Goal: Task Accomplishment & Management: Manage account settings

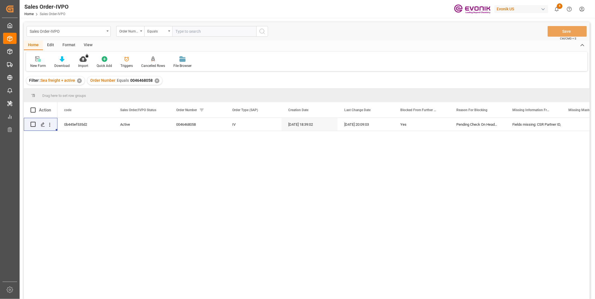
click at [196, 32] on input "text" at bounding box center [214, 31] width 84 height 11
paste input "2007139118"
type input "2007139118"
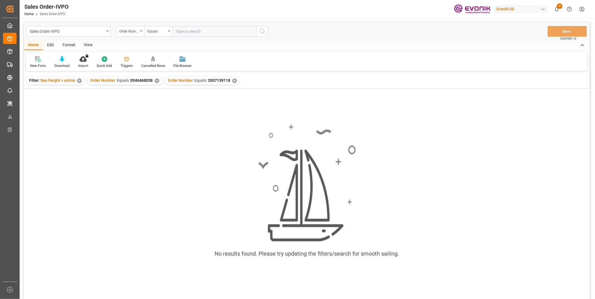
click at [155, 82] on div "✕" at bounding box center [157, 80] width 5 height 5
click at [156, 78] on div "✕" at bounding box center [157, 80] width 5 height 5
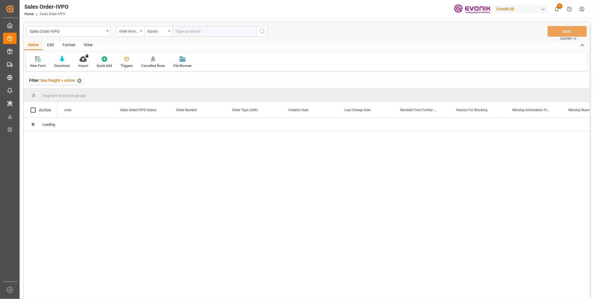
click at [204, 32] on input "text" at bounding box center [214, 31] width 84 height 11
paste input "2007139118"
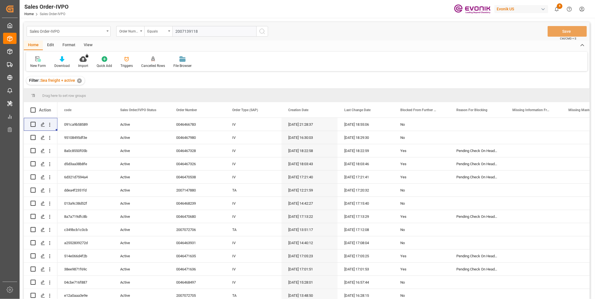
type input "2007139118"
click at [259, 30] on icon "search button" at bounding box center [262, 31] width 7 height 7
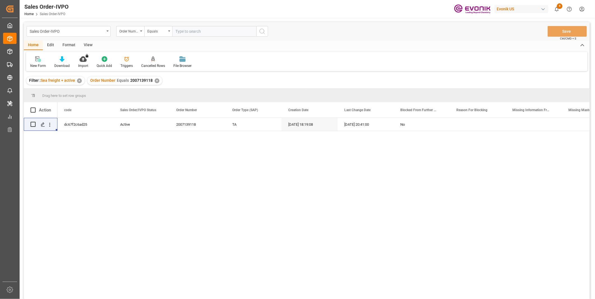
click at [191, 31] on input "text" at bounding box center [214, 31] width 84 height 11
paste input "2007123941"
type input "2007123941"
click at [263, 29] on icon "search button" at bounding box center [262, 31] width 7 height 7
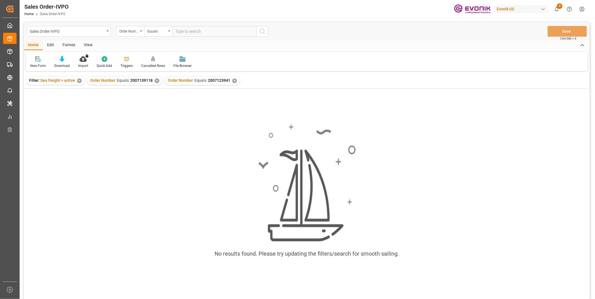
click at [156, 79] on div "✕" at bounding box center [157, 80] width 5 height 5
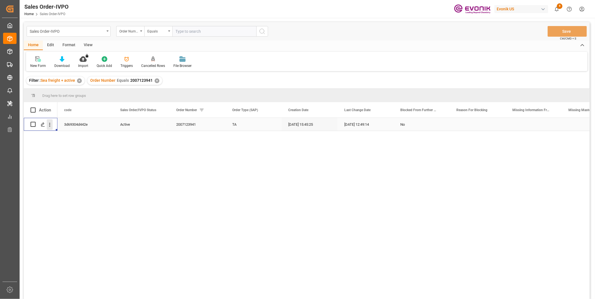
click at [48, 124] on icon "open menu" at bounding box center [50, 125] width 6 height 6
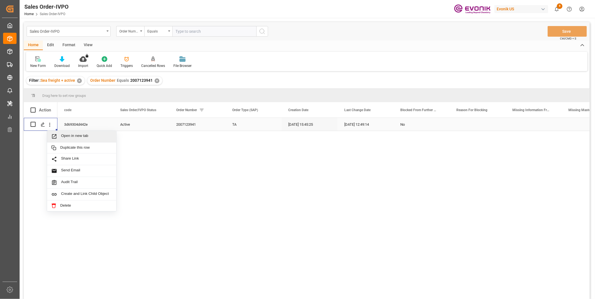
click at [67, 135] on span "Open in new tab" at bounding box center [86, 137] width 51 height 6
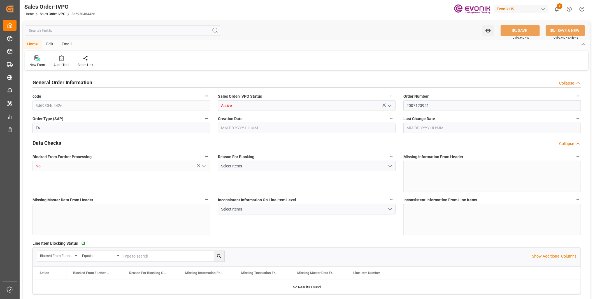
type input "INNSA"
type input "0"
type input "1"
type input "2"
type input "19801.04"
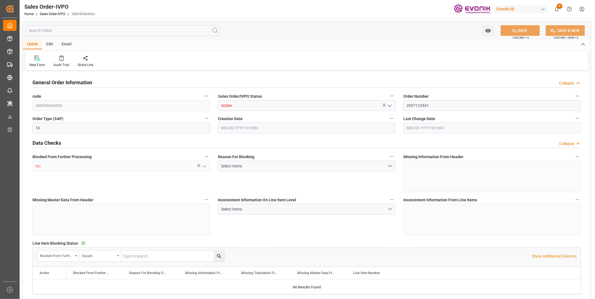
type input "0"
type input "17000"
type input "30"
type input "08-01-2025 15:45"
type input "08-27-2025 12:49"
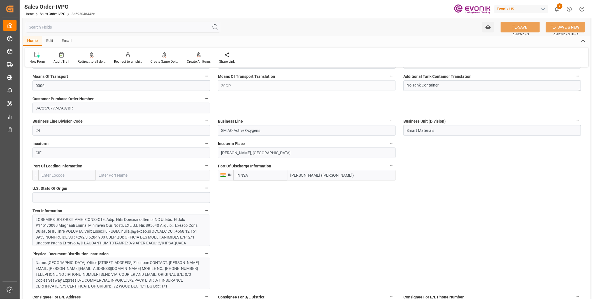
scroll to position [311, 0]
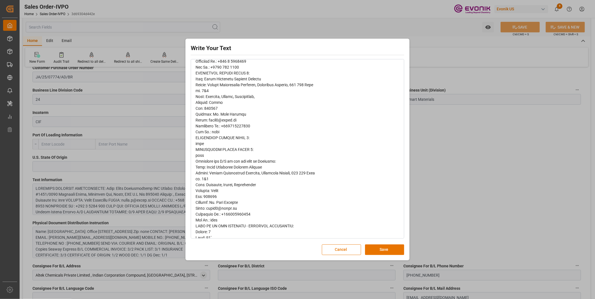
scroll to position [124, 0]
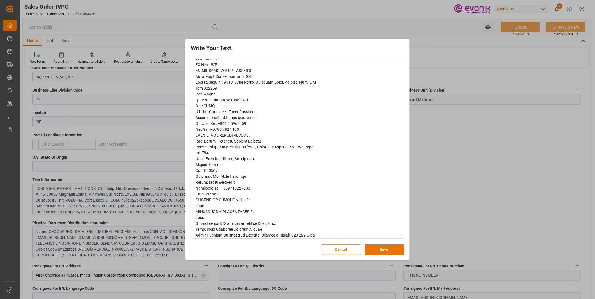
click at [201, 134] on span "rdw-editor" at bounding box center [259, 302] width 128 height 681
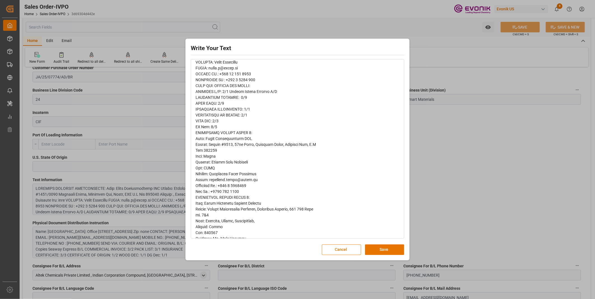
scroll to position [93, 0]
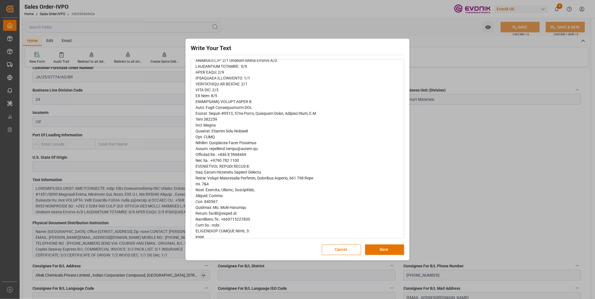
click at [474, 173] on div "Write Your Text Normal 14 Font Cancel Save" at bounding box center [297, 149] width 595 height 299
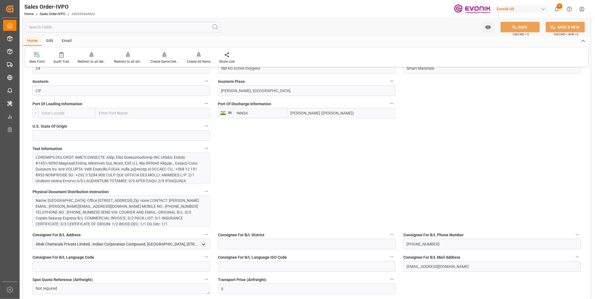
click at [113, 175] on div at bounding box center [119, 284] width 166 height 259
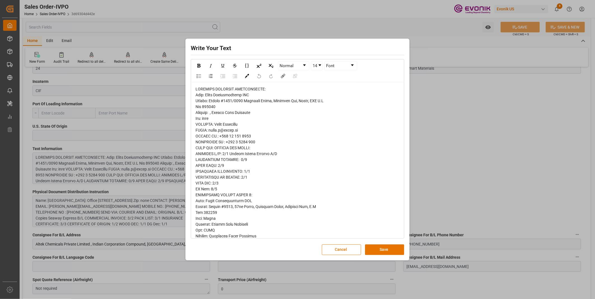
click at [290, 255] on div "Write Your Text Normal 14 Font Cancel Save" at bounding box center [297, 149] width 221 height 219
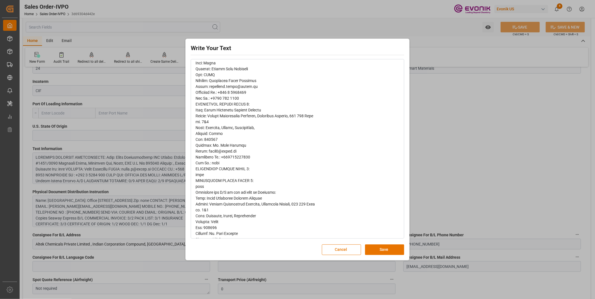
scroll to position [186, 0]
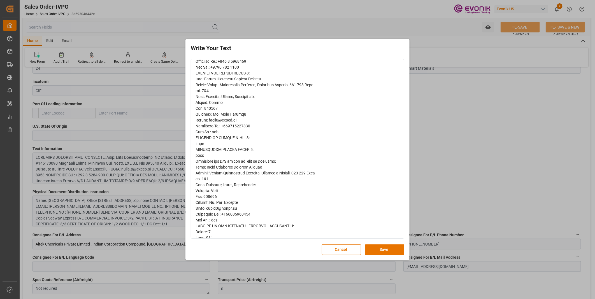
click at [220, 174] on span "rdw-editor" at bounding box center [259, 240] width 128 height 681
drag, startPoint x: 193, startPoint y: 159, endPoint x: 275, endPoint y: 187, distance: 86.2
click at [275, 187] on div "rdw-wrapper" at bounding box center [297, 241] width 212 height 690
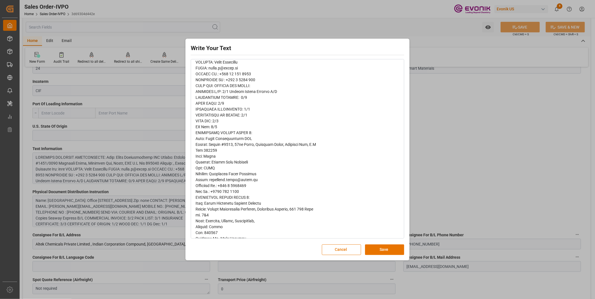
scroll to position [93, 0]
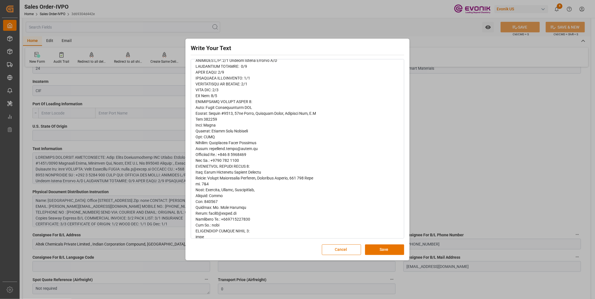
click at [469, 160] on div "Write Your Text Normal 14 Font Cancel Save" at bounding box center [297, 149] width 595 height 299
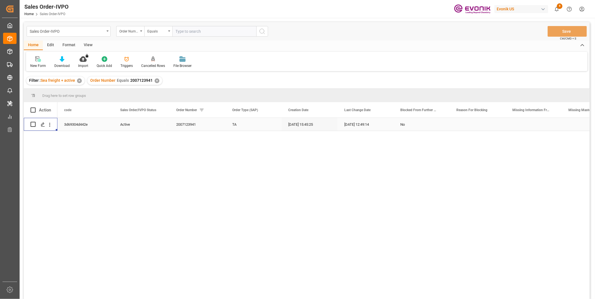
click at [190, 30] on input "text" at bounding box center [214, 31] width 84 height 11
paste input "2007165063"
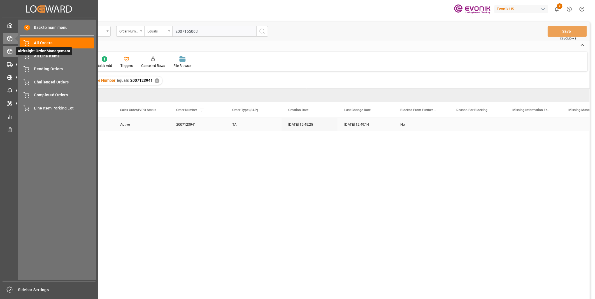
click at [10, 52] on line at bounding box center [10, 53] width 0 height 3
click at [54, 43] on span "All Orders" at bounding box center [64, 43] width 60 height 6
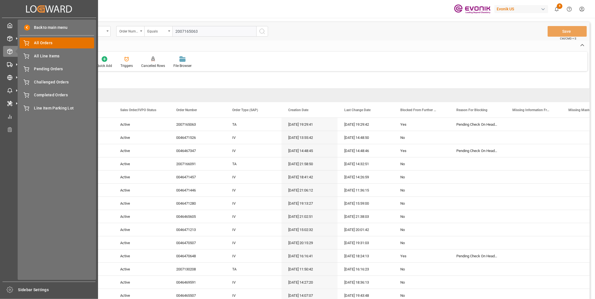
click at [38, 40] on span "All Orders" at bounding box center [64, 43] width 60 height 6
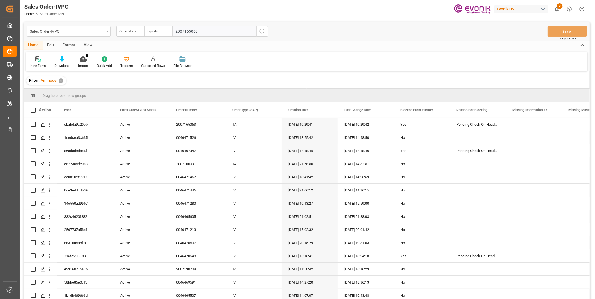
click at [185, 32] on input "2007165063" at bounding box center [214, 31] width 84 height 11
paste input "text"
type input "2007165063"
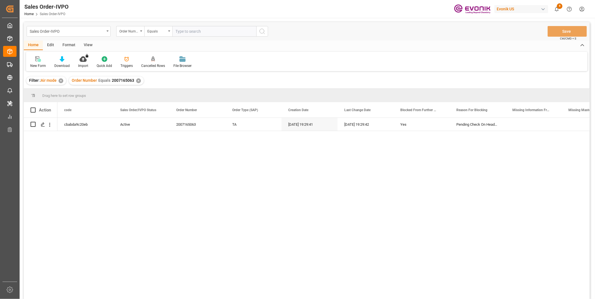
click at [182, 32] on input "text" at bounding box center [214, 31] width 84 height 11
type input "2007165063"
click at [51, 123] on icon "open menu" at bounding box center [50, 125] width 6 height 6
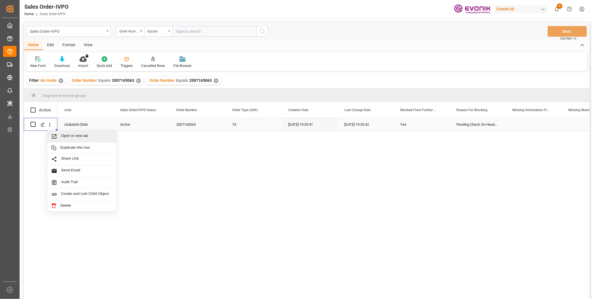
click at [74, 134] on span "Open in new tab" at bounding box center [86, 137] width 51 height 6
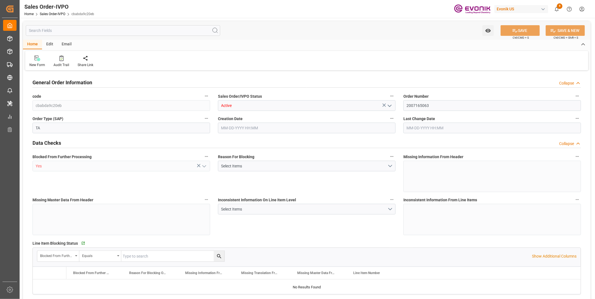
type input "MYKUL"
type input "3381.45"
type input "1"
type input "924.4"
type input "09-04-2025 19:29"
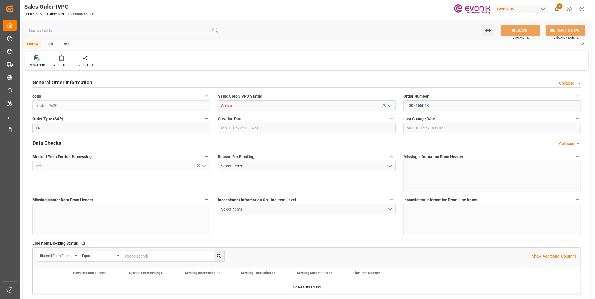
type input "09-04-2025 19:29"
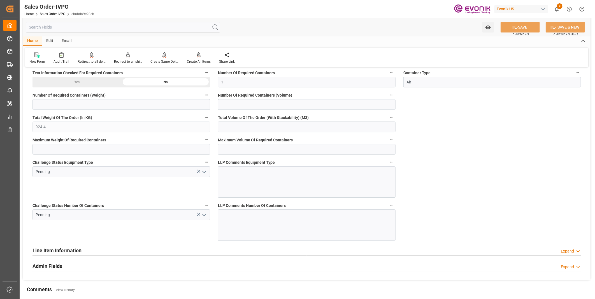
scroll to position [994, 0]
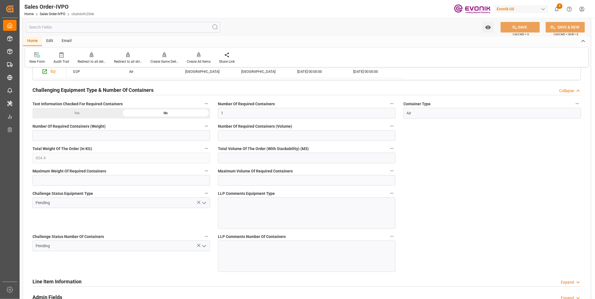
click at [202, 245] on icon "open menu" at bounding box center [204, 246] width 7 height 7
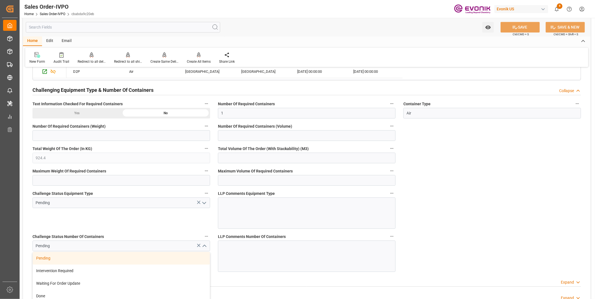
scroll to position [1056, 0]
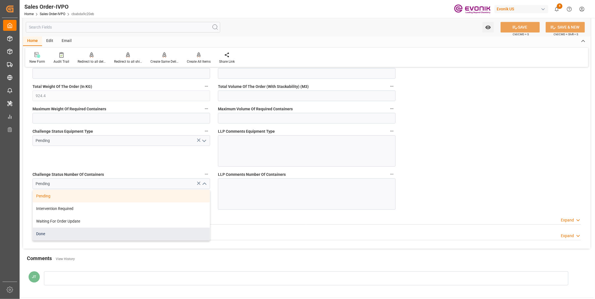
click at [48, 237] on div "Done" at bounding box center [121, 234] width 177 height 13
type input "Done"
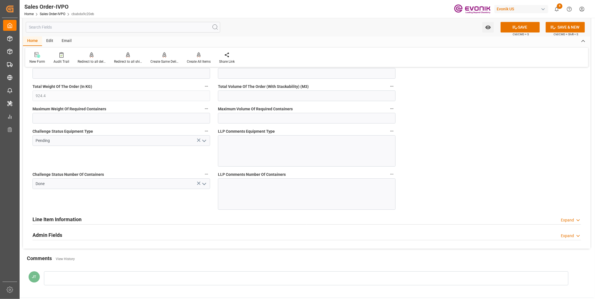
scroll to position [994, 0]
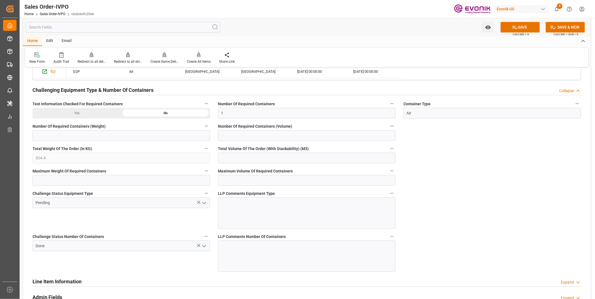
click at [201, 203] on icon "open menu" at bounding box center [204, 203] width 7 height 7
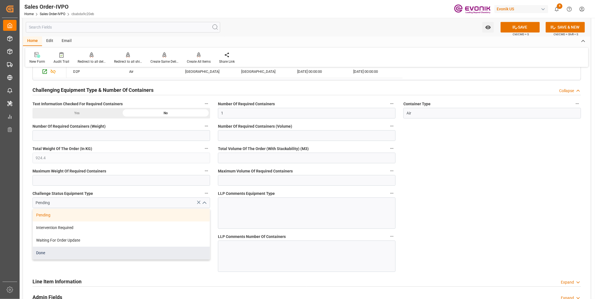
click at [55, 254] on div "Done" at bounding box center [121, 253] width 177 height 13
type input "Done"
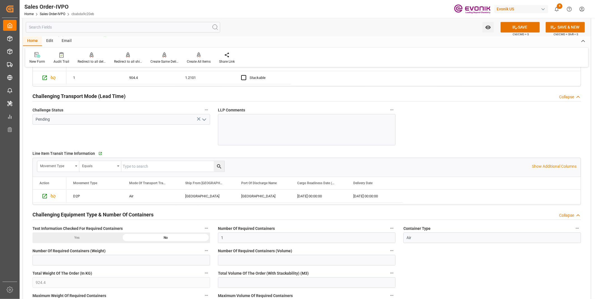
scroll to position [839, 0]
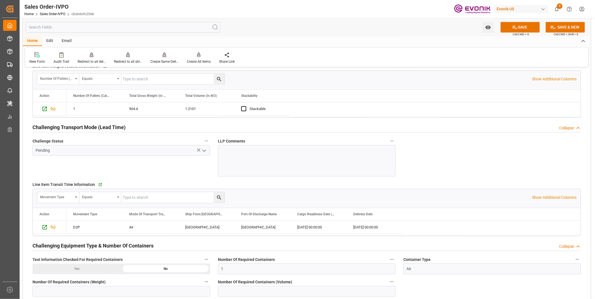
click at [203, 151] on icon "open menu" at bounding box center [204, 150] width 7 height 7
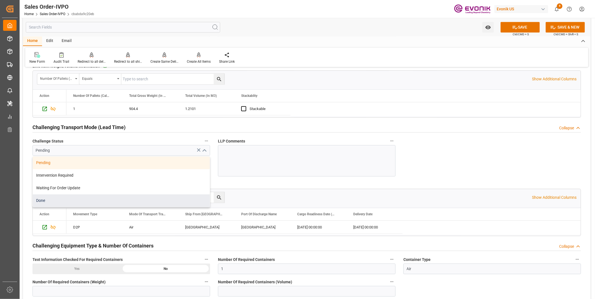
click at [71, 200] on div "Done" at bounding box center [121, 200] width 177 height 13
type input "Done"
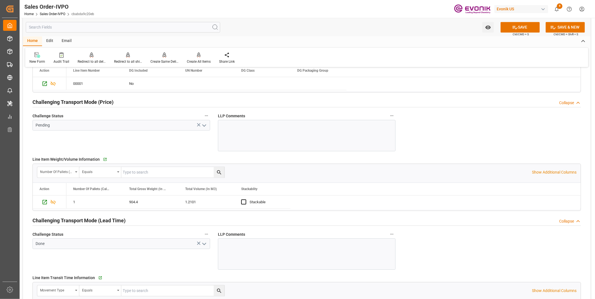
scroll to position [714, 0]
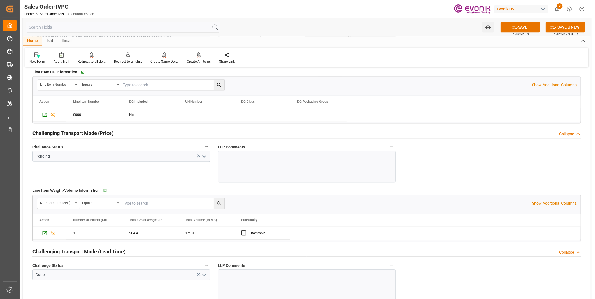
click at [201, 155] on icon "open menu" at bounding box center [204, 156] width 7 height 7
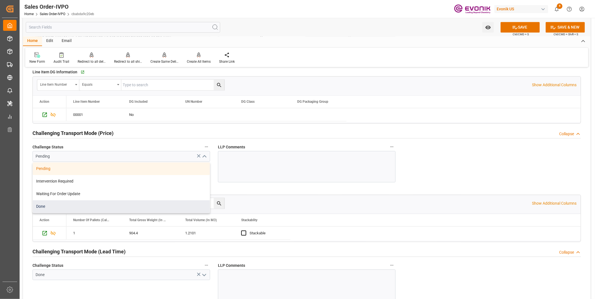
click at [69, 206] on div "Done" at bounding box center [121, 206] width 177 height 13
type input "Done"
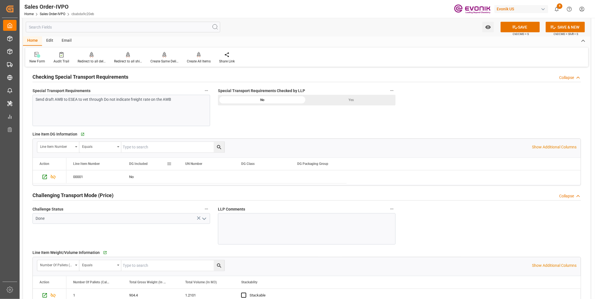
scroll to position [621, 0]
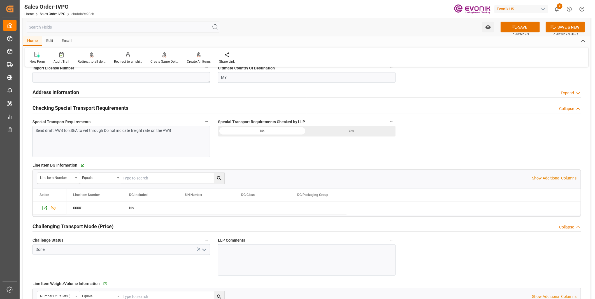
click at [356, 132] on div "Yes" at bounding box center [351, 131] width 89 height 11
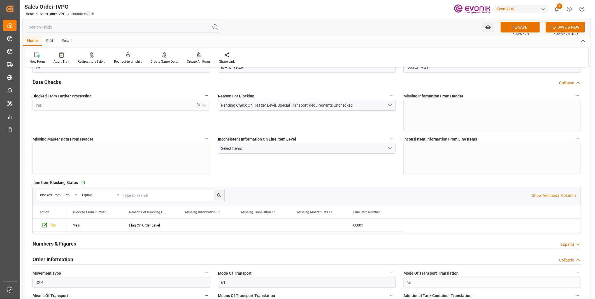
scroll to position [0, 0]
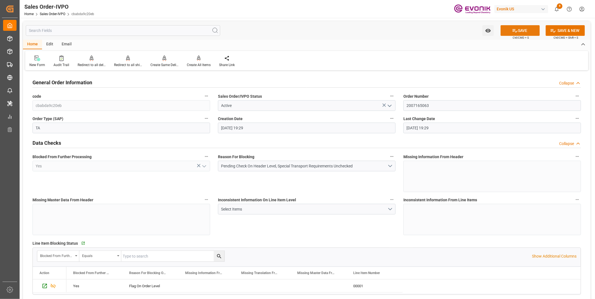
click at [525, 29] on button "SAVE" at bounding box center [519, 30] width 39 height 11
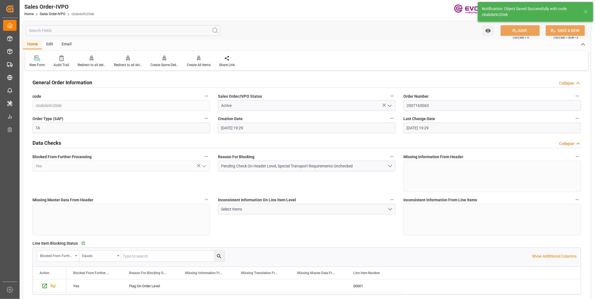
type input "[DATE] 20:19"
type input "No"
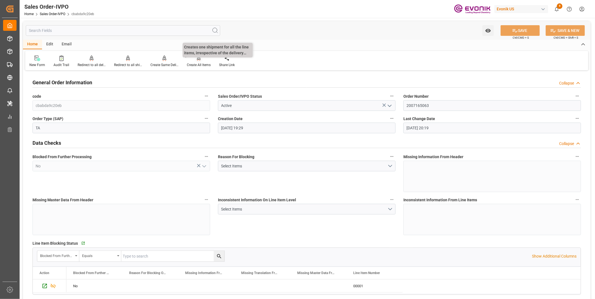
click at [194, 64] on div "Create All Items" at bounding box center [199, 64] width 24 height 5
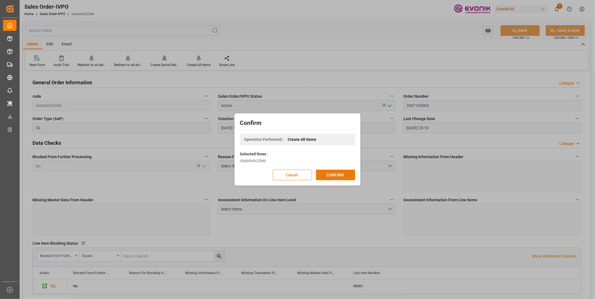
click at [347, 172] on button "CONFIRM" at bounding box center [335, 175] width 39 height 11
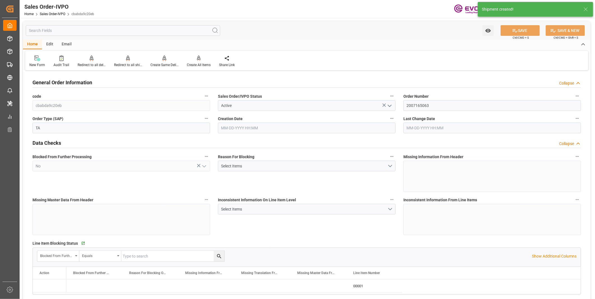
type input "MYKUL"
type input "3381.45"
type input "1"
type input "924.4"
type input "09-04-2025 19:29"
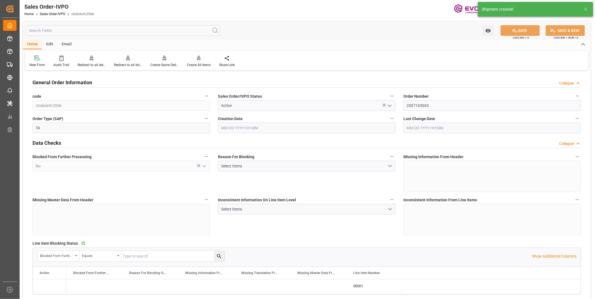
type input "09-04-2025 20:20"
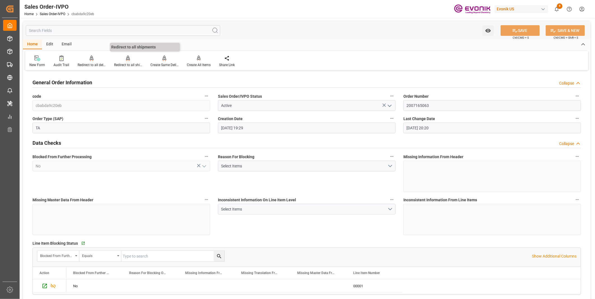
click at [130, 63] on div "Redirect to all shipments" at bounding box center [128, 64] width 28 height 5
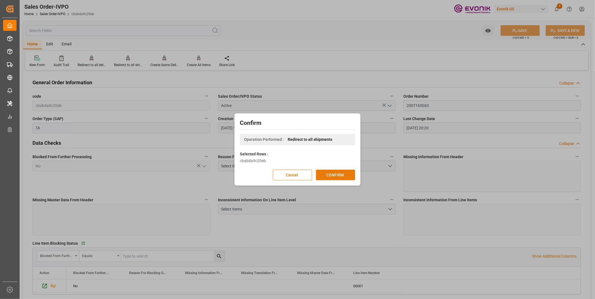
click at [335, 177] on button "CONFIRM" at bounding box center [335, 175] width 39 height 11
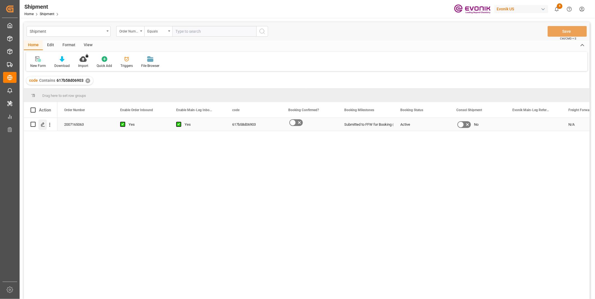
click at [43, 126] on line "Press SPACE to select this row." at bounding box center [42, 126] width 3 height 0
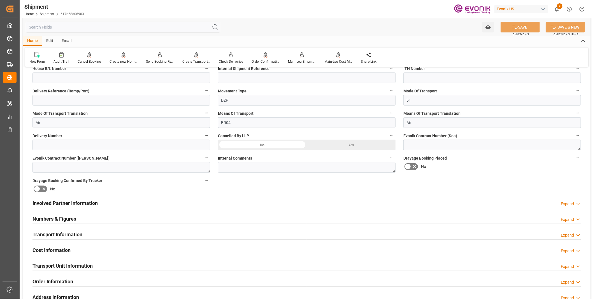
scroll to position [249, 0]
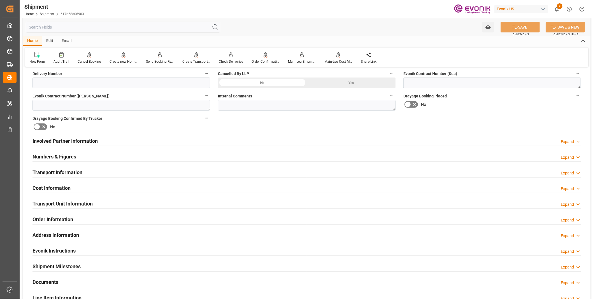
click at [172, 142] on div "Involved Partner Information Expand" at bounding box center [306, 140] width 548 height 11
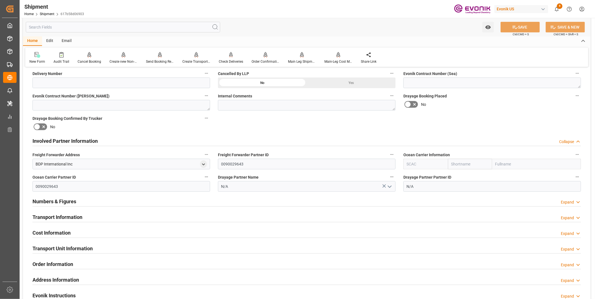
click at [182, 214] on div "Transport Information Expand" at bounding box center [306, 216] width 548 height 11
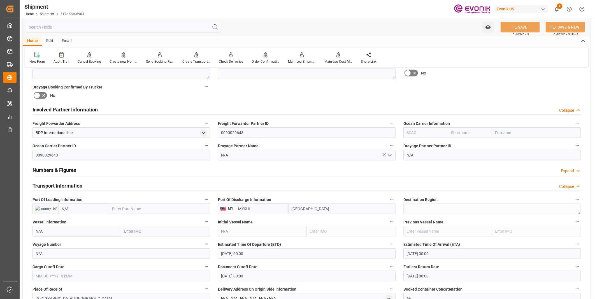
scroll to position [311, 0]
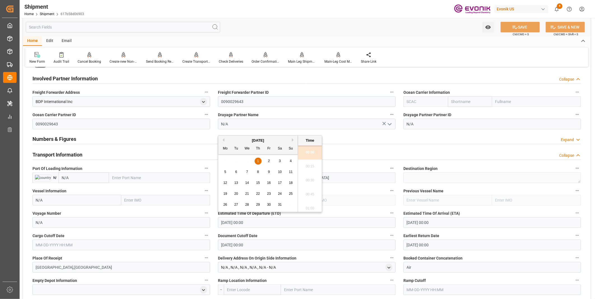
drag, startPoint x: 267, startPoint y: 222, endPoint x: 192, endPoint y: 222, distance: 75.0
click at [192, 222] on div "Booking Confirmation Milestone Bar Collapse Submitted to FFW for Booking (Pendi…" at bounding box center [306, 161] width 567 height 801
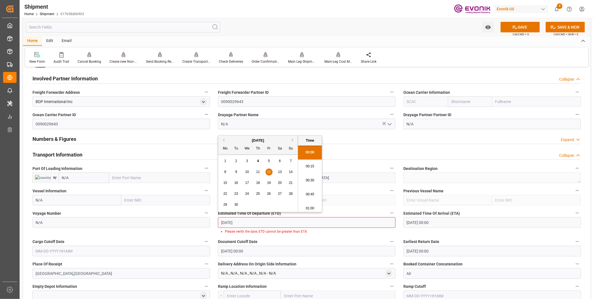
click at [305, 194] on li "00:45" at bounding box center [310, 195] width 24 height 14
type input "[DATE] 00:45"
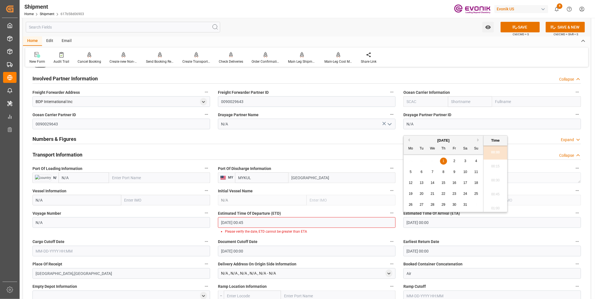
drag, startPoint x: 432, startPoint y: 223, endPoint x: 361, endPoint y: 216, distance: 70.9
click at [361, 216] on div "Booking Confirmation Milestone Bar Collapse Submitted to FFW for Booking (Pendi…" at bounding box center [306, 165] width 567 height 808
click at [494, 181] on li "00:30" at bounding box center [495, 181] width 24 height 14
type input "[DATE] 00:30"
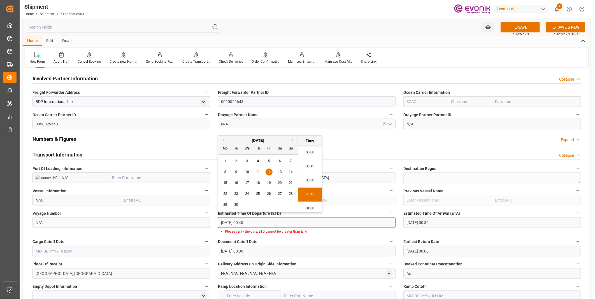
scroll to position [16, 0]
drag, startPoint x: 261, startPoint y: 223, endPoint x: 169, endPoint y: 221, distance: 92.2
click at [169, 221] on div "Booking Confirmation Milestone Bar Collapse Submitted to FFW for Booking (Pendi…" at bounding box center [306, 165] width 567 height 808
click at [90, 250] on input "text" at bounding box center [121, 251] width 178 height 11
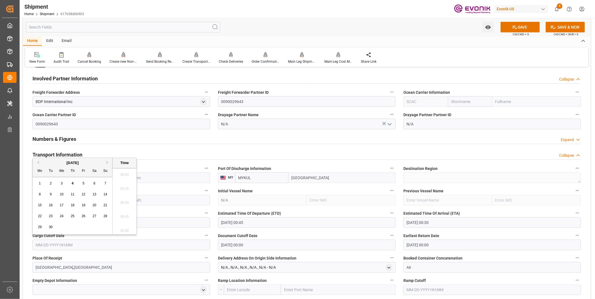
scroll to position [884, 0]
drag, startPoint x: 77, startPoint y: 250, endPoint x: 69, endPoint y: 248, distance: 8.2
click at [69, 248] on input "text" at bounding box center [121, 245] width 178 height 11
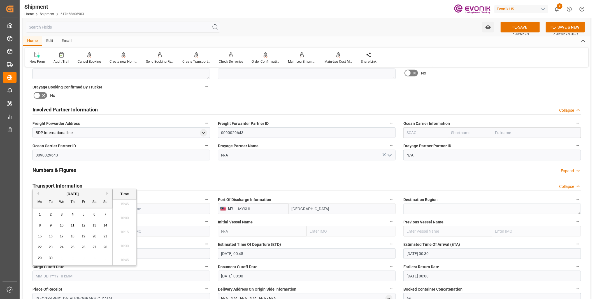
click at [66, 278] on input "text" at bounding box center [121, 276] width 178 height 11
paste input "[DATE] 00:45"
type input "[DATE] 00:45"
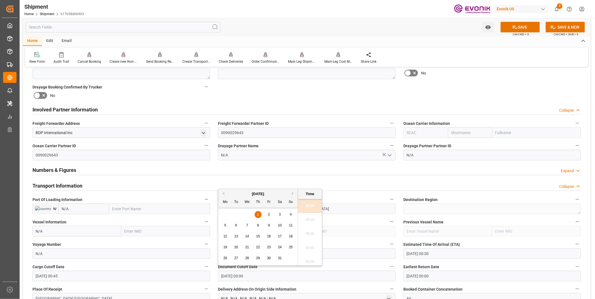
drag, startPoint x: 260, startPoint y: 278, endPoint x: 188, endPoint y: 264, distance: 72.5
click at [188, 264] on div "Booking Confirmation Milestone Bar Collapse Submitted to FFW for Booking (Pendi…" at bounding box center [306, 192] width 567 height 801
paste input "9-12-2025 00:45"
type input "[DATE] 00:45"
click at [440, 276] on input "01-01-1970 00:00" at bounding box center [492, 276] width 178 height 11
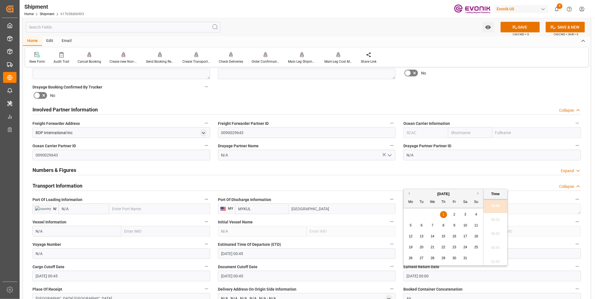
drag, startPoint x: 444, startPoint y: 276, endPoint x: 368, endPoint y: 266, distance: 76.4
click at [368, 266] on div "Booking Confirmation Milestone Bar Collapse Submitted to FFW for Booking (Pendi…" at bounding box center [306, 192] width 567 height 801
paste input "9-12-2025 00:45"
type input "[DATE] 00:45"
click at [492, 249] on li "00:45" at bounding box center [495, 248] width 24 height 14
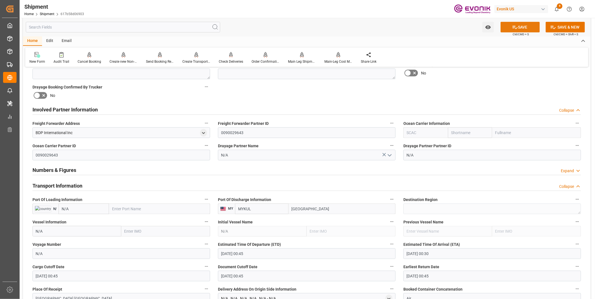
click at [521, 25] on button "SAVE" at bounding box center [519, 27] width 39 height 11
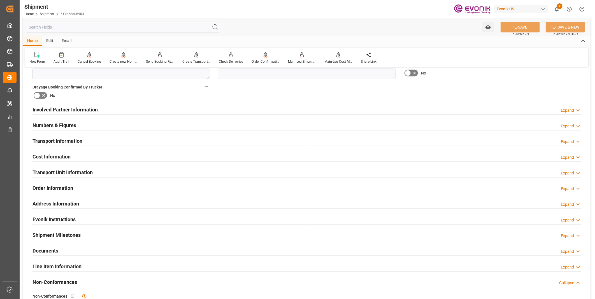
click at [137, 139] on div "Transport Information Expand" at bounding box center [306, 140] width 548 height 11
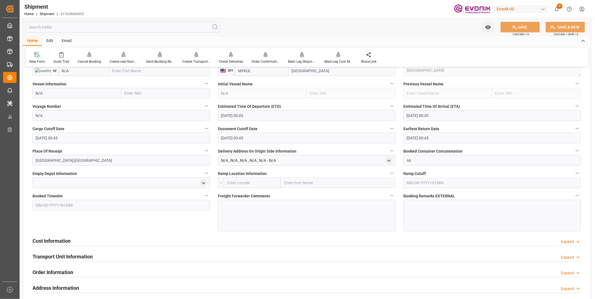
scroll to position [435, 0]
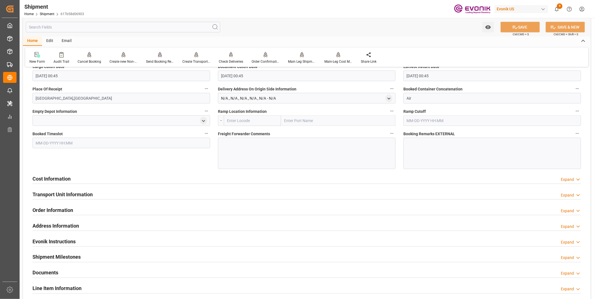
click at [190, 176] on div "Cost Information Expand" at bounding box center [306, 178] width 548 height 11
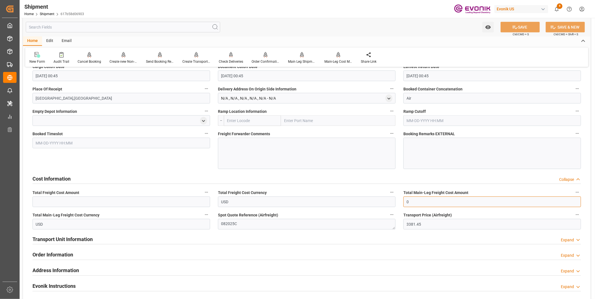
click at [414, 204] on input "0" at bounding box center [492, 202] width 178 height 11
drag, startPoint x: 412, startPoint y: 203, endPoint x: 363, endPoint y: 198, distance: 49.0
click at [363, 198] on div "Booking Confirmation Milestone Bar Collapse Submitted to FFW for Booking (Pendi…" at bounding box center [306, 37] width 567 height 801
drag, startPoint x: 426, startPoint y: 202, endPoint x: 387, endPoint y: 198, distance: 39.4
click at [388, 198] on div "Booking Confirmation Milestone Bar Collapse Submitted to FFW for Booking (Pendi…" at bounding box center [306, 37] width 567 height 801
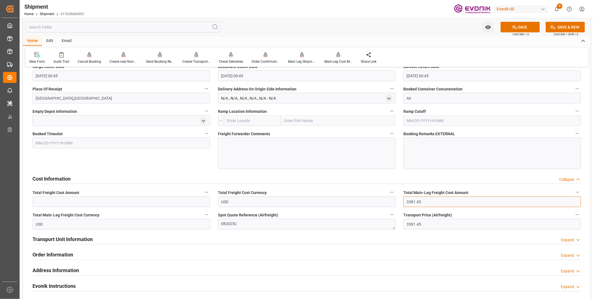
type input "3381.45"
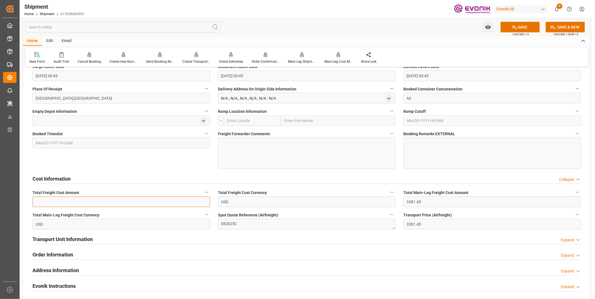
click at [83, 203] on input "text" at bounding box center [121, 202] width 178 height 11
paste input "3381.45"
type input "3381.45"
click at [514, 25] on icon at bounding box center [515, 27] width 6 height 6
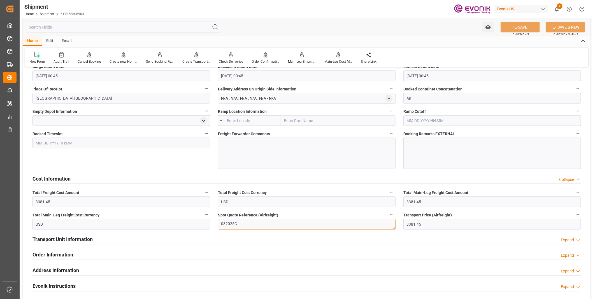
drag, startPoint x: 239, startPoint y: 224, endPoint x: 207, endPoint y: 223, distance: 32.5
click at [207, 223] on div "Booking Confirmation Milestone Bar Collapse Submitted to FFW for Booking (Pendi…" at bounding box center [306, 37] width 567 height 801
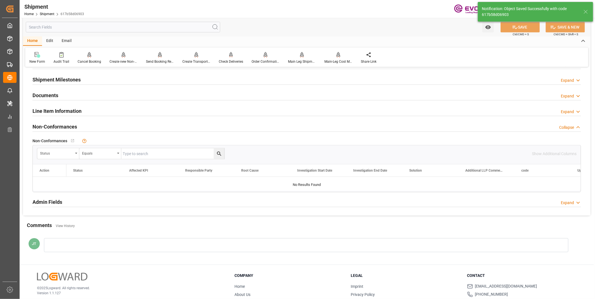
scroll to position [258, 0]
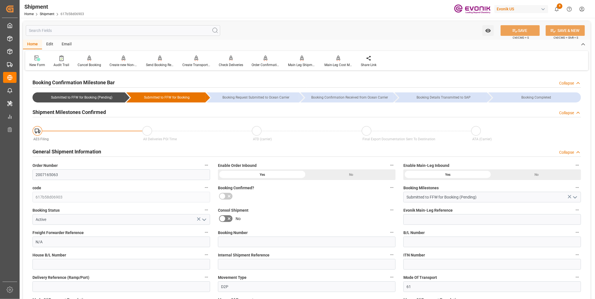
scroll to position [31, 0]
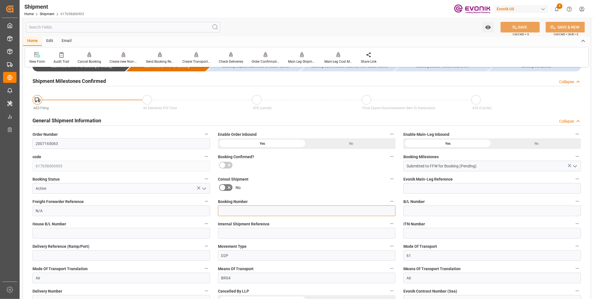
click at [234, 212] on input at bounding box center [307, 211] width 178 height 11
paste input "082025C"
type input "082025C"
click at [520, 24] on button "SAVE" at bounding box center [519, 27] width 39 height 11
click at [268, 57] on div at bounding box center [265, 55] width 28 height 6
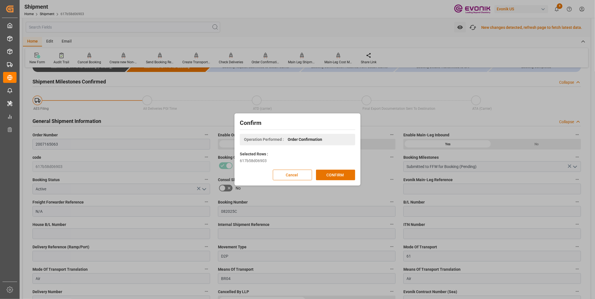
scroll to position [31, 0]
click at [334, 172] on button "CONFIRM" at bounding box center [335, 175] width 39 height 11
